Goal: Task Accomplishment & Management: Complete application form

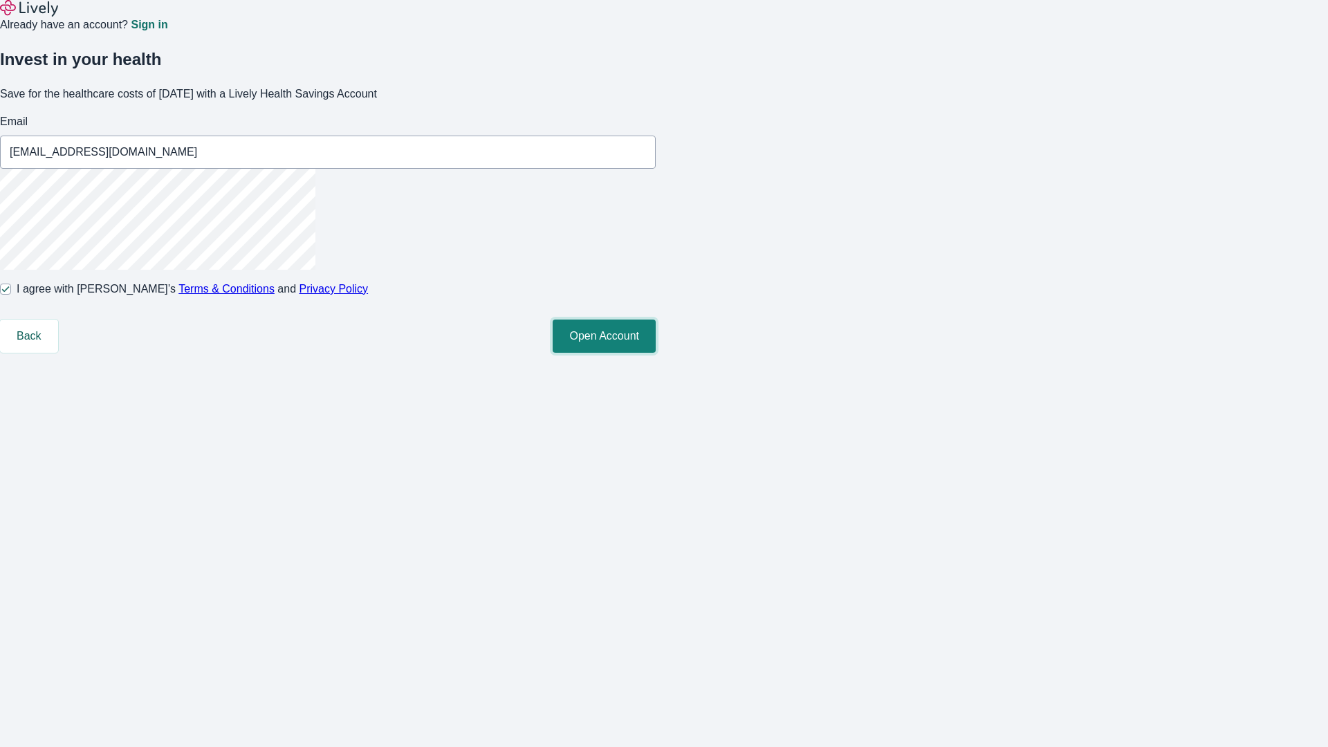
click at [656, 353] on button "Open Account" at bounding box center [604, 336] width 103 height 33
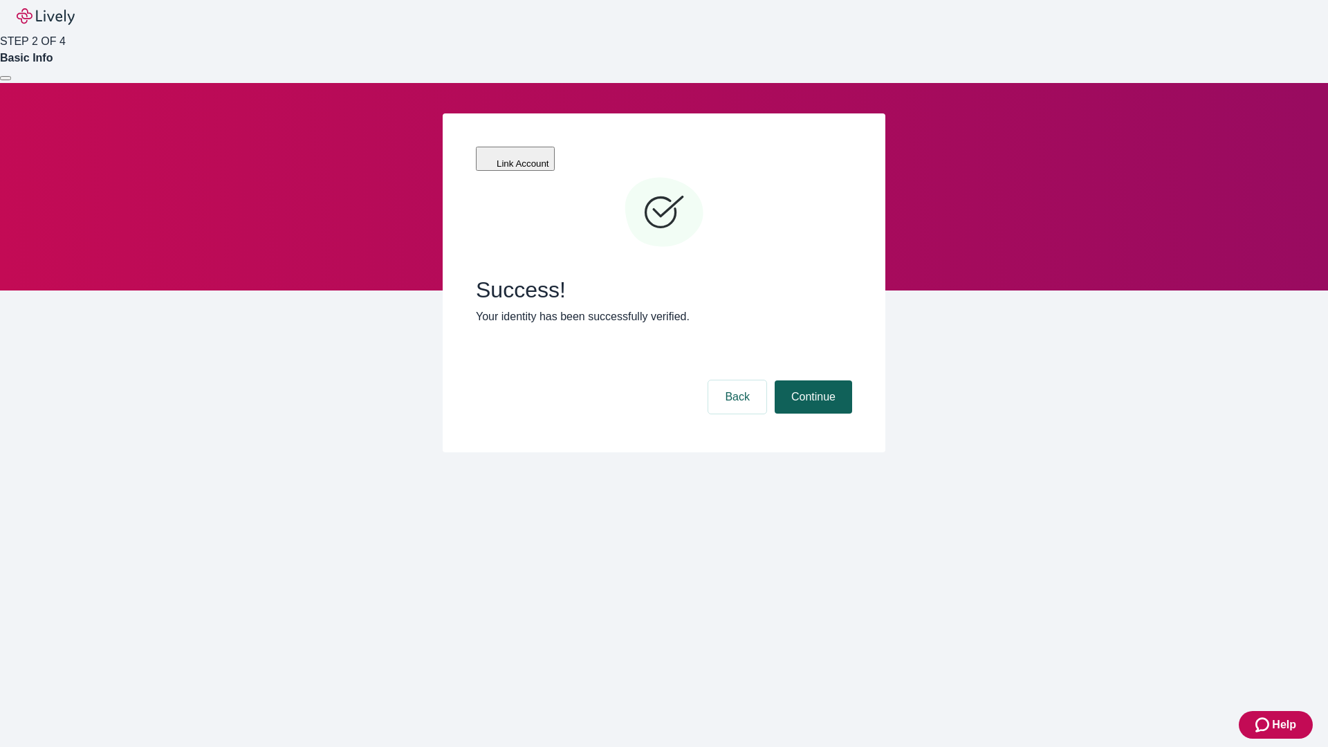
click at [812, 381] on button "Continue" at bounding box center [813, 397] width 77 height 33
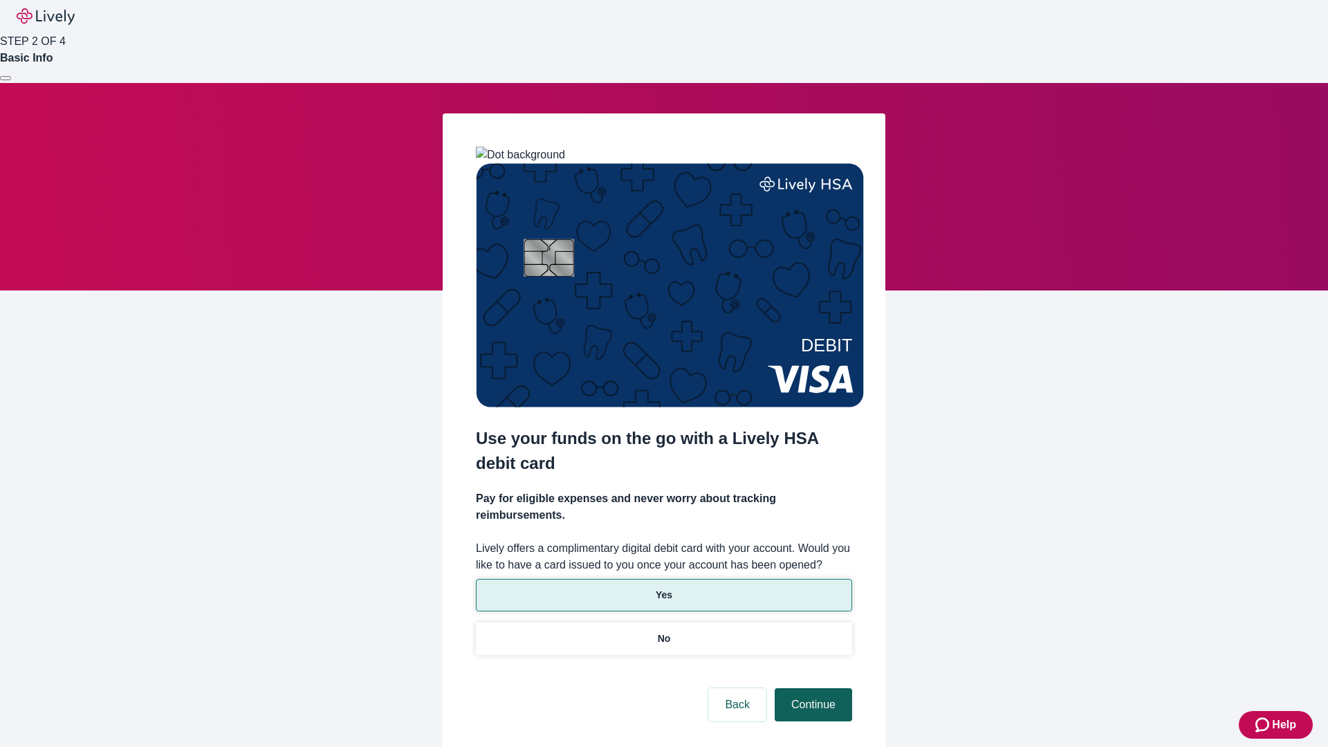
click at [663, 588] on p "Yes" at bounding box center [664, 595] width 17 height 15
click at [812, 688] on button "Continue" at bounding box center [813, 704] width 77 height 33
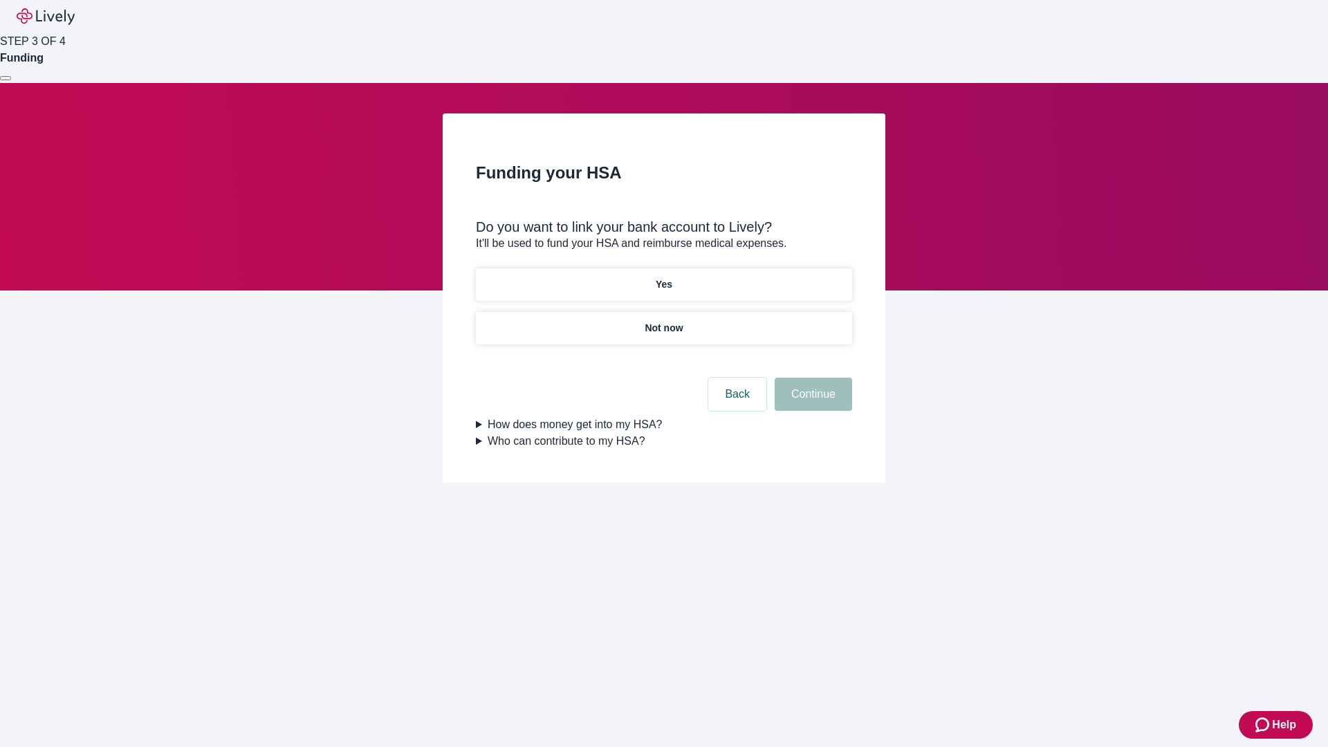
click at [663, 321] on p "Not now" at bounding box center [664, 328] width 38 height 15
click at [812, 403] on button "Continue" at bounding box center [813, 394] width 77 height 33
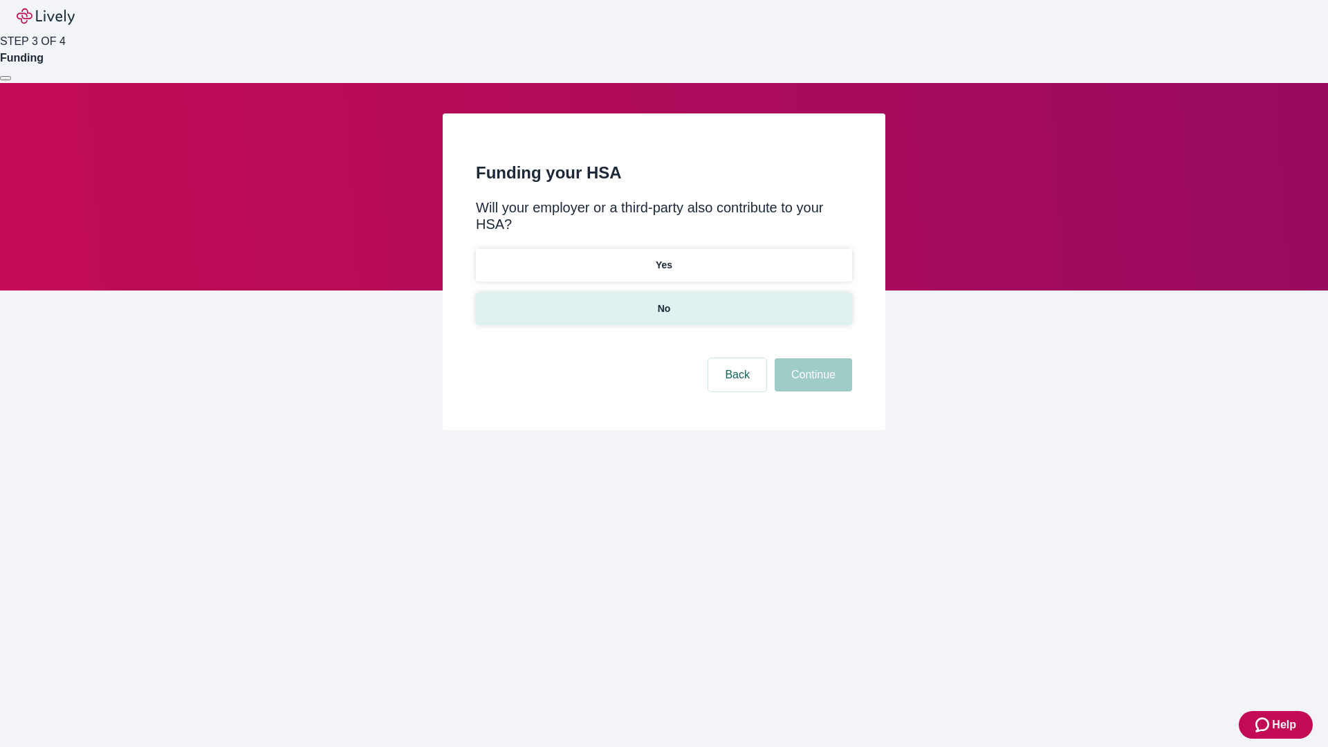
click at [663, 302] on p "No" at bounding box center [664, 309] width 13 height 15
click at [812, 358] on button "Continue" at bounding box center [813, 374] width 77 height 33
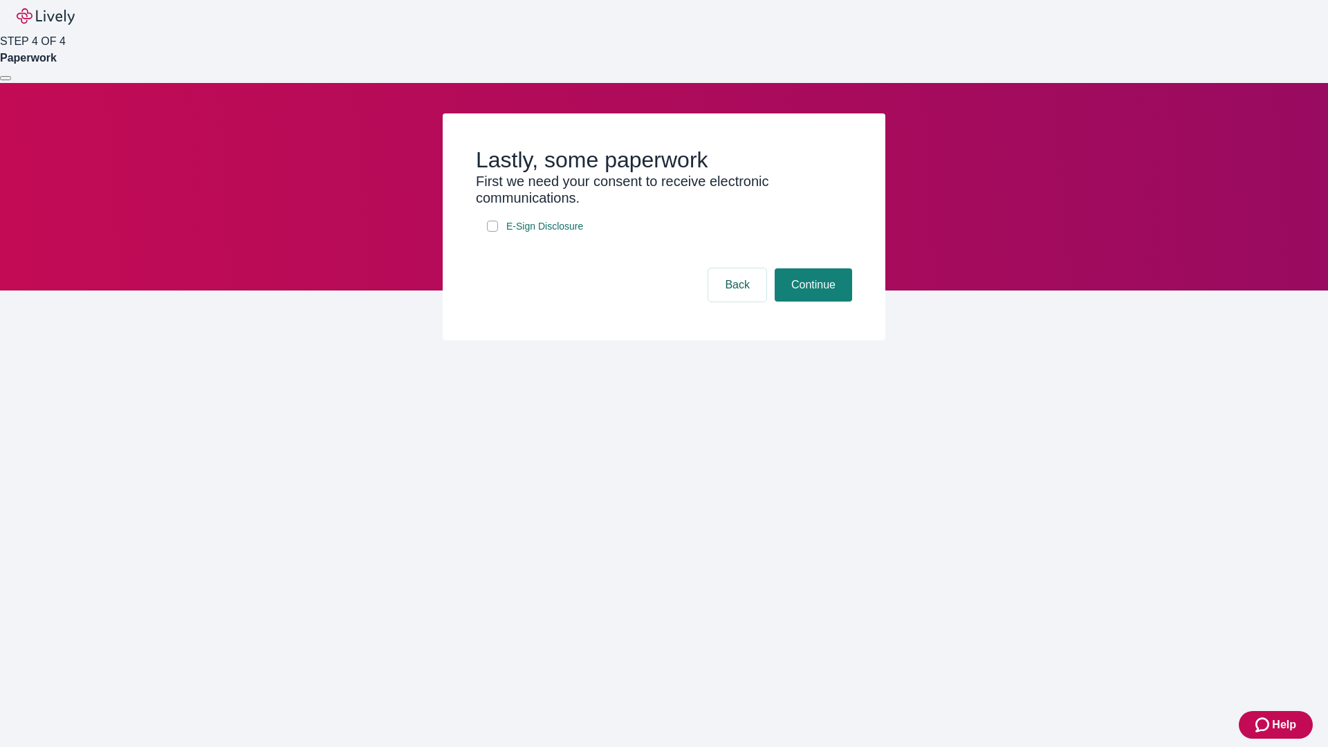
click at [493, 232] on input "E-Sign Disclosure" at bounding box center [492, 226] width 11 height 11
checkbox input "true"
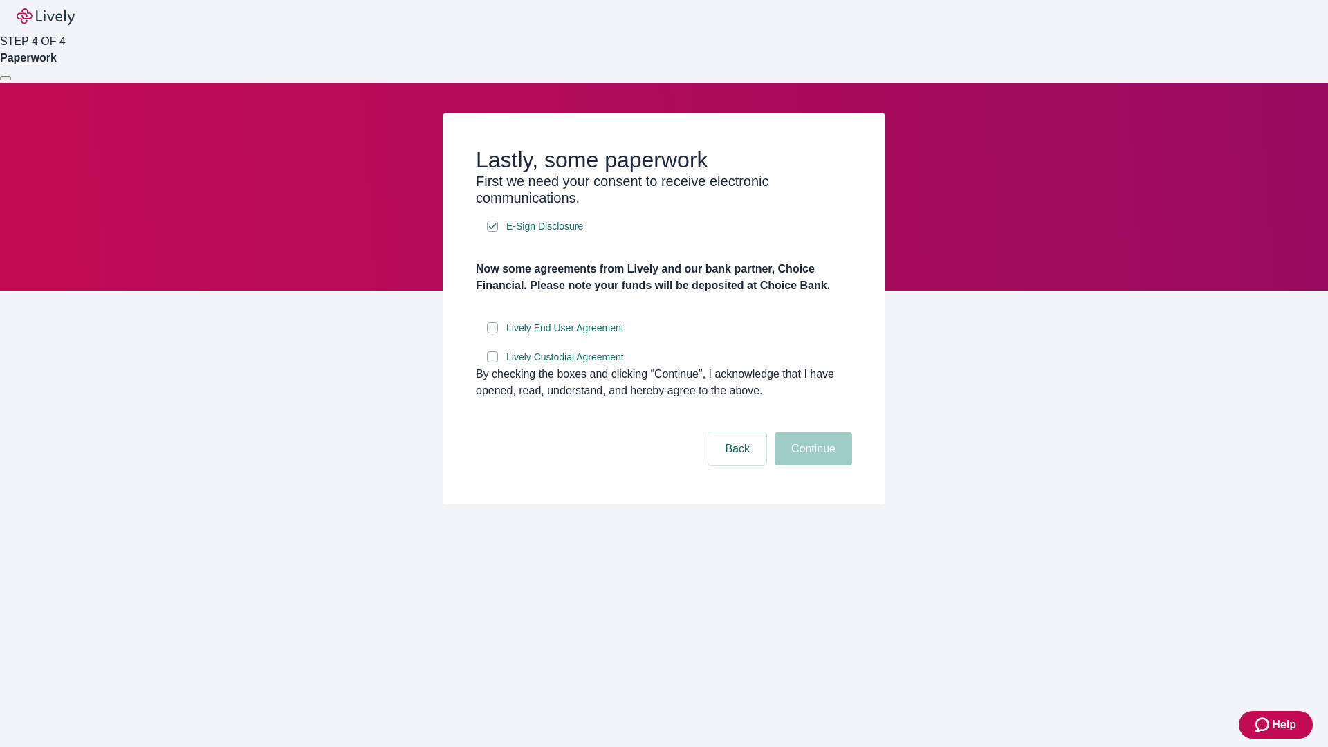
click at [493, 333] on input "Lively End User Agreement" at bounding box center [492, 327] width 11 height 11
checkbox input "true"
click at [493, 363] on input "Lively Custodial Agreement" at bounding box center [492, 356] width 11 height 11
checkbox input "true"
click at [812, 466] on button "Continue" at bounding box center [813, 448] width 77 height 33
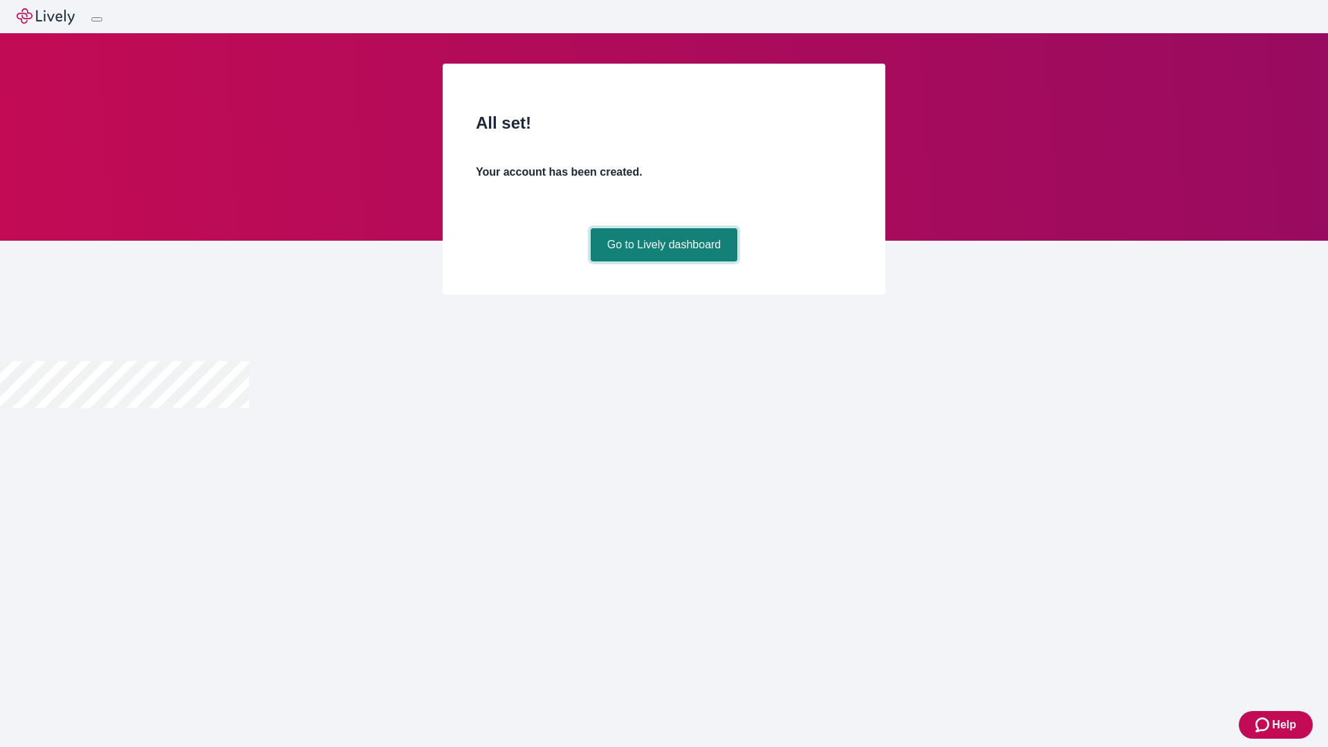
click at [663, 262] on link "Go to Lively dashboard" at bounding box center [664, 244] width 147 height 33
